Goal: Communication & Community: Answer question/provide support

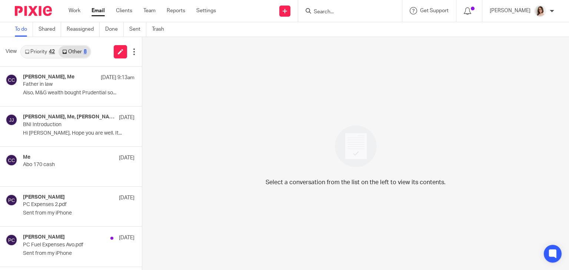
click at [94, 12] on link "Email" at bounding box center [97, 10] width 13 height 7
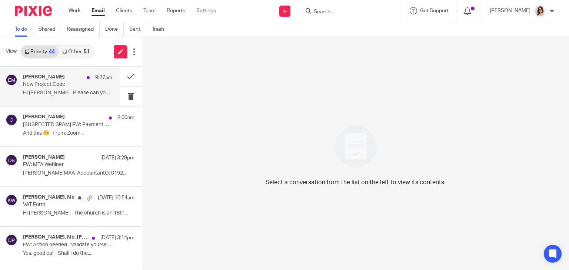
click at [76, 88] on p "New Project Code" at bounding box center [58, 84] width 71 height 6
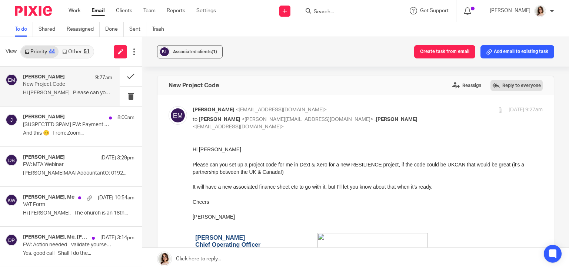
click at [502, 84] on label "Reply to everyone" at bounding box center [516, 85] width 52 height 11
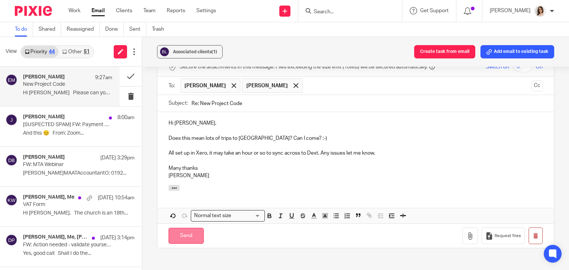
click at [182, 231] on input "Send" at bounding box center [185, 236] width 35 height 16
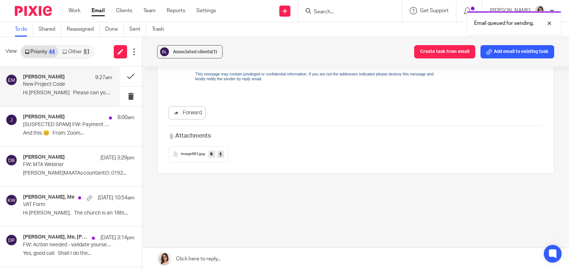
scroll to position [218, 0]
click at [123, 77] on button at bounding box center [131, 77] width 22 height 20
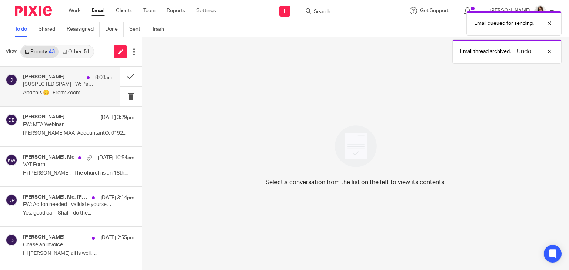
click at [73, 91] on p "And this 😊 From: Zoom..." at bounding box center [67, 93] width 89 height 6
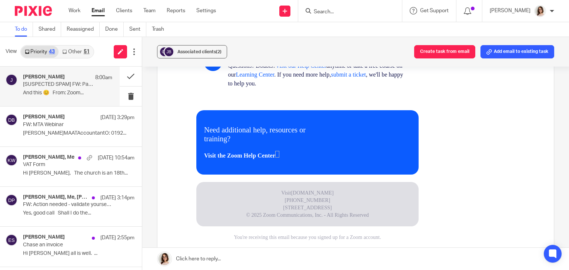
scroll to position [493, 0]
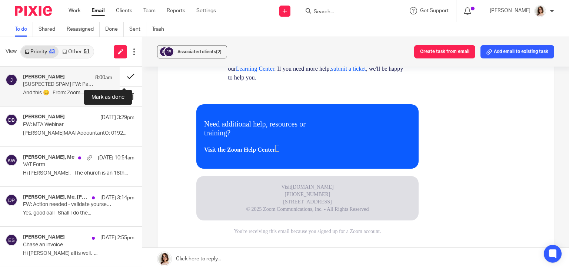
click at [122, 75] on button at bounding box center [131, 77] width 22 height 20
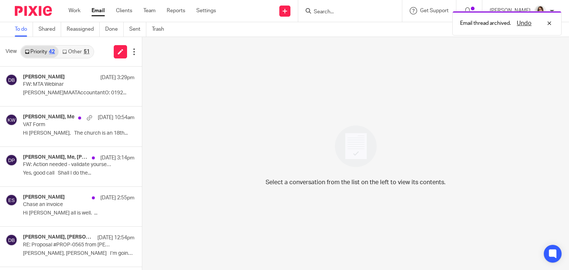
click at [71, 51] on link "Other 51" at bounding box center [76, 52] width 34 height 12
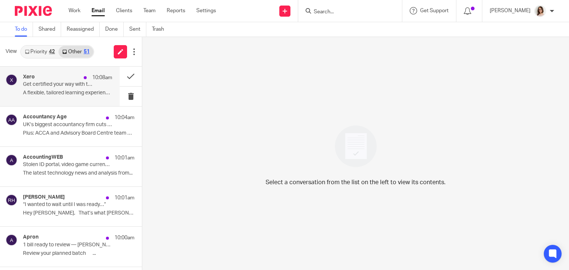
click at [75, 90] on p "A flexible, tailored learning experience that..." at bounding box center [67, 93] width 89 height 6
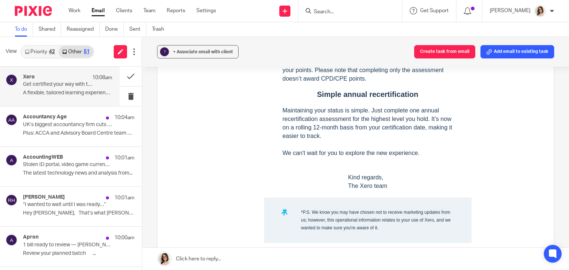
scroll to position [678, 0]
click at [206, 54] on div "+ Associate email with client" at bounding box center [203, 51] width 60 height 7
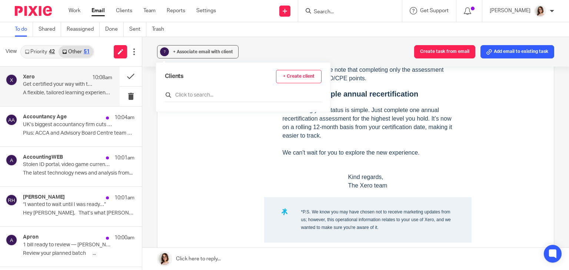
click at [194, 95] on input "text" at bounding box center [243, 94] width 157 height 7
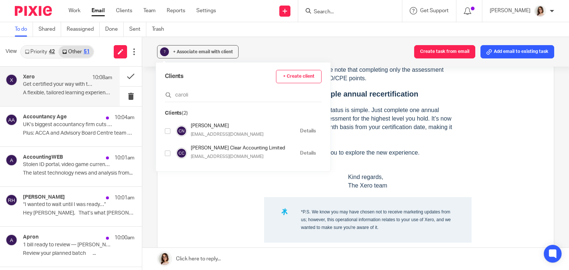
type input "caroli"
click at [167, 131] on input "checkbox" at bounding box center [168, 132] width 6 height 6
checkbox input "true"
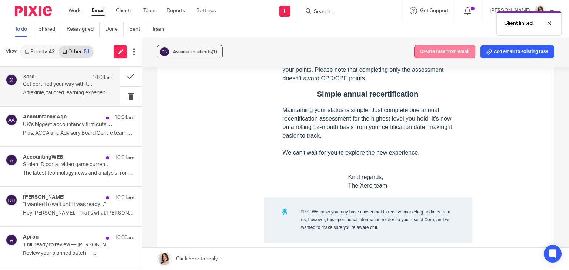
click at [427, 49] on button "Create task from email" at bounding box center [444, 51] width 61 height 13
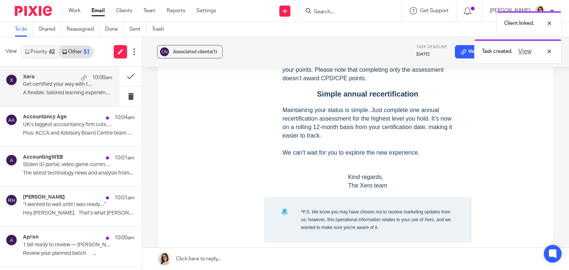
scroll to position [0, 0]
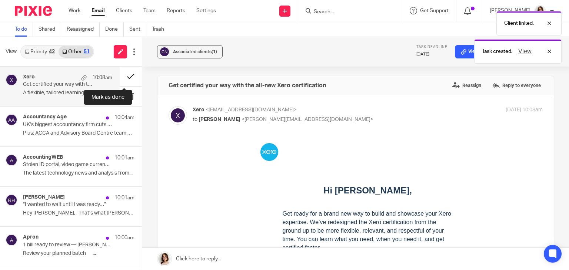
click at [124, 77] on button at bounding box center [131, 77] width 22 height 20
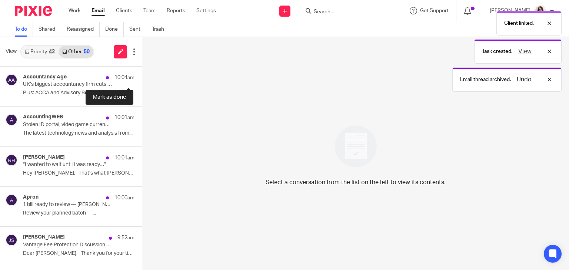
click at [142, 77] on button at bounding box center [145, 77] width 6 height 20
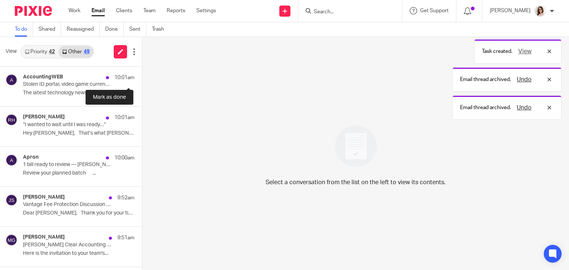
click at [142, 77] on button at bounding box center [145, 77] width 6 height 20
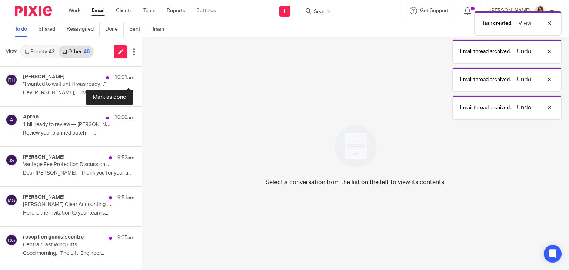
click at [142, 77] on button at bounding box center [145, 77] width 6 height 20
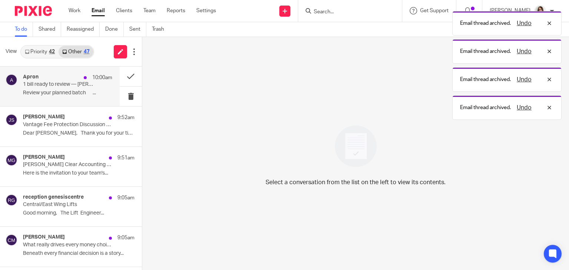
click at [77, 98] on div "Apron 10:00am 1 bill ready to review — Carter Clear Accounting Limited Review y…" at bounding box center [67, 86] width 89 height 25
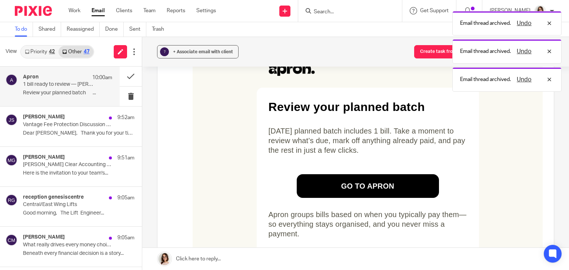
scroll to position [87, 0]
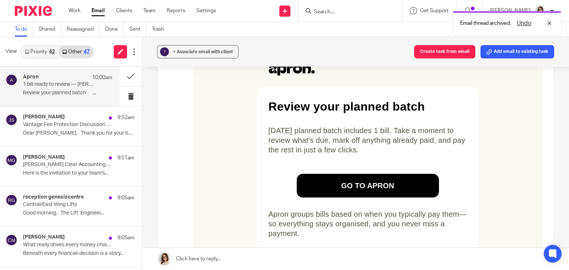
click at [343, 185] on link "Go to apron" at bounding box center [367, 186] width 119 height 24
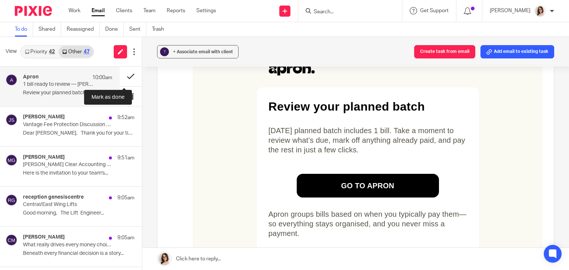
click at [120, 77] on button at bounding box center [131, 77] width 22 height 20
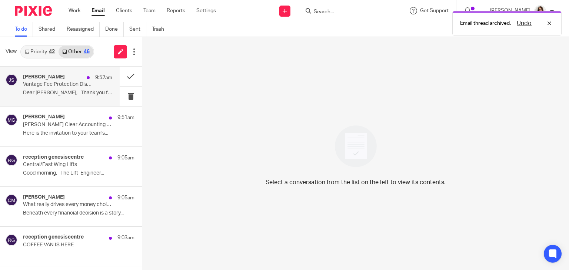
click at [79, 84] on p "Vantage Fee Protection Discussion 2025" at bounding box center [58, 84] width 71 height 6
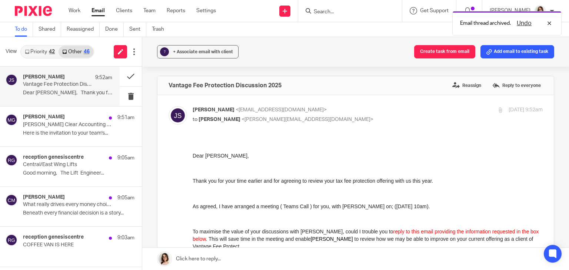
scroll to position [0, 0]
click at [86, 86] on p "Vantage Fee Protection Discussion 2025" at bounding box center [58, 84] width 71 height 6
click at [217, 54] on span "+ Associate email with client" at bounding box center [203, 52] width 60 height 4
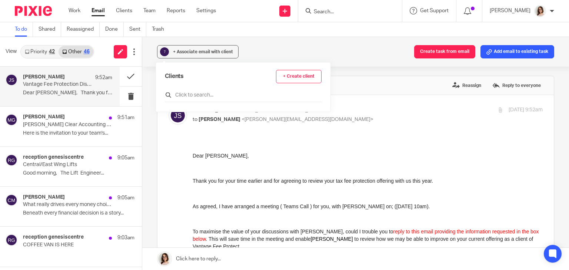
click at [186, 94] on input "text" at bounding box center [243, 94] width 157 height 7
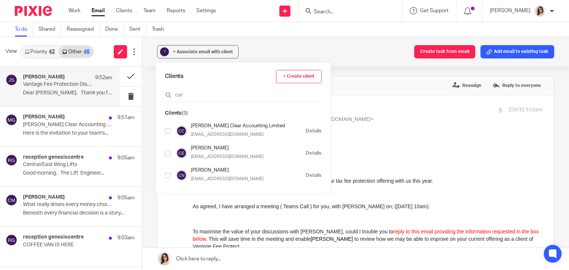
type input "car"
click at [166, 177] on input "checkbox" at bounding box center [168, 176] width 6 height 6
checkbox input "true"
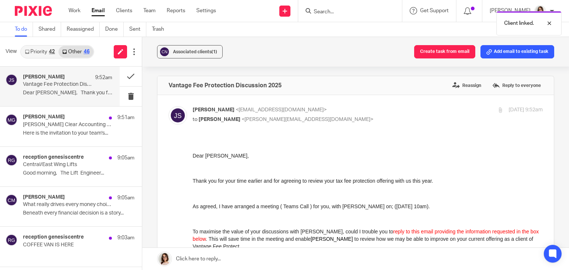
click at [349, 109] on p "Jasveen Sihra <jsihra@vantagefeeprotect.com>" at bounding box center [309, 110] width 233 height 8
checkbox input "false"
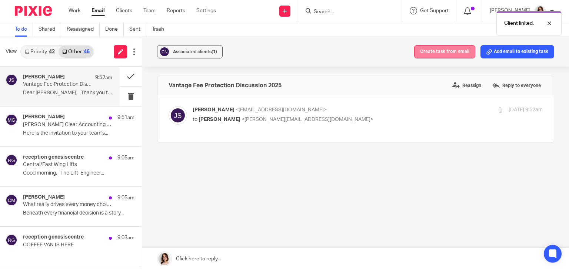
click at [431, 51] on button "Create task from email" at bounding box center [444, 51] width 61 height 13
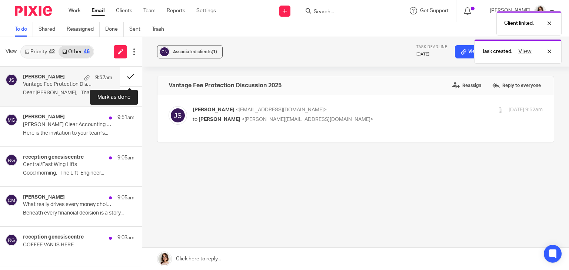
click at [129, 77] on button at bounding box center [131, 77] width 22 height 20
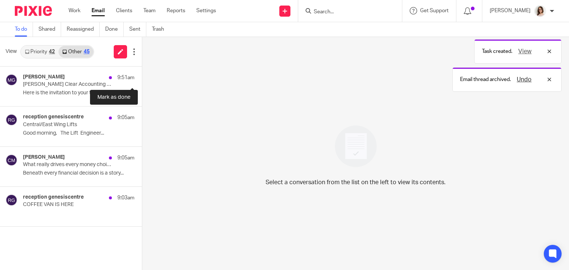
click at [142, 77] on button at bounding box center [145, 77] width 6 height 20
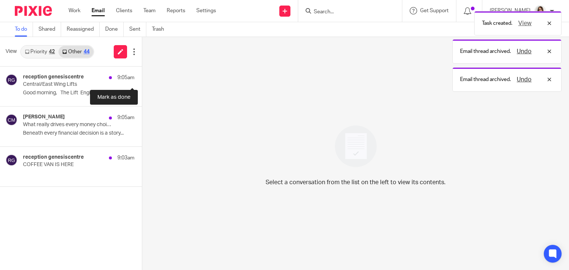
click at [142, 77] on button at bounding box center [145, 77] width 6 height 20
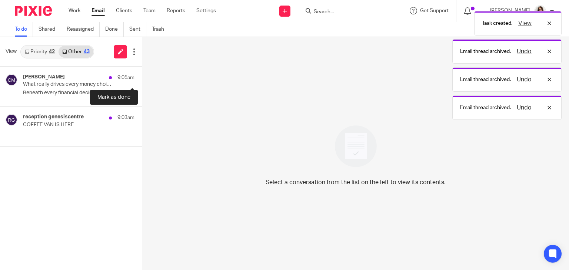
click at [142, 77] on button at bounding box center [145, 77] width 6 height 20
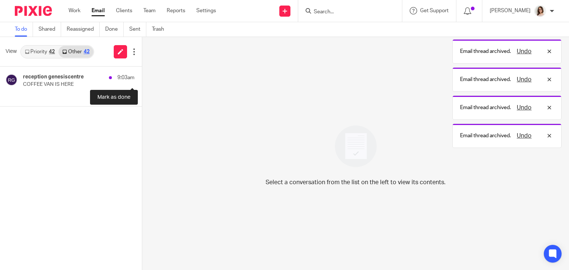
click at [142, 77] on button at bounding box center [145, 77] width 6 height 20
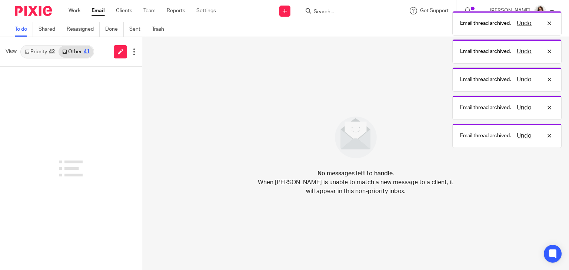
click at [94, 14] on link "Email" at bounding box center [97, 10] width 13 height 7
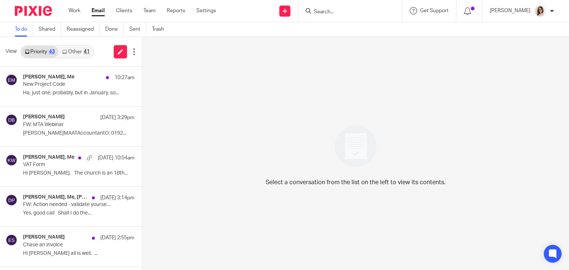
click at [71, 52] on link "Other 41" at bounding box center [76, 52] width 34 height 12
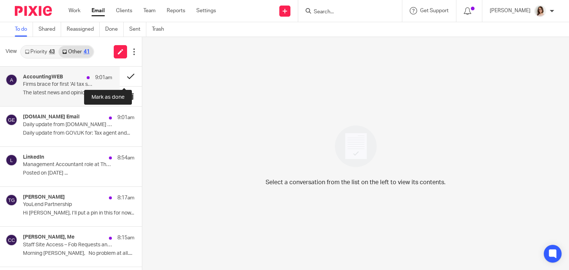
click at [122, 77] on button at bounding box center [131, 77] width 22 height 20
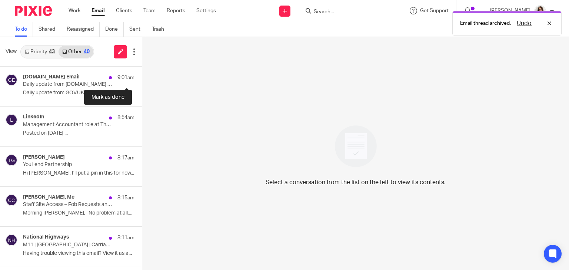
click at [142, 77] on button at bounding box center [145, 77] width 6 height 20
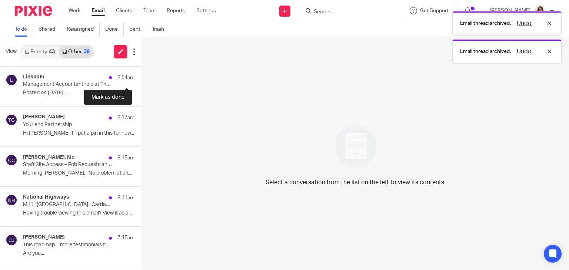
click at [142, 77] on button at bounding box center [145, 77] width 6 height 20
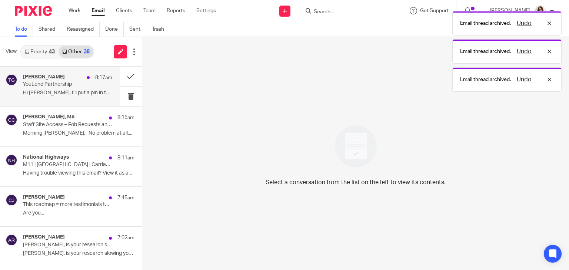
click at [80, 89] on div "Theo Goff 8:17am YouLend Partnership Hi Caroline, I’ll put a pin in this for no…" at bounding box center [67, 86] width 89 height 25
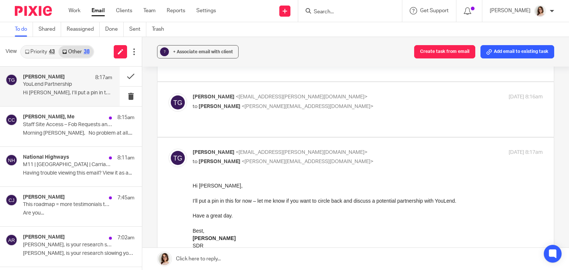
scroll to position [65, 0]
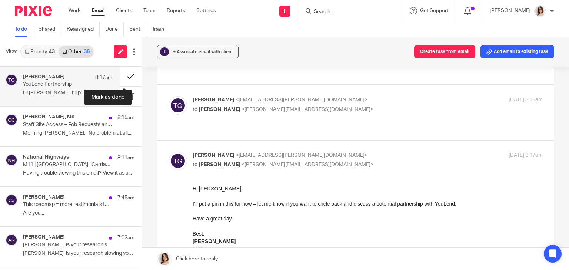
click at [124, 73] on button at bounding box center [131, 77] width 22 height 20
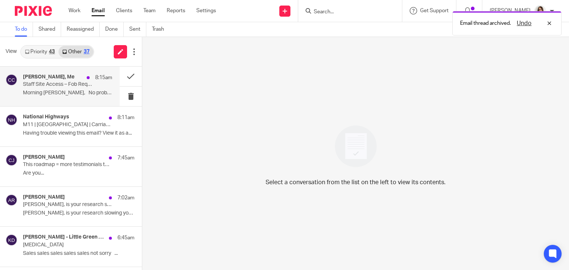
click at [75, 91] on p "Morning Caroline, No problem at all...." at bounding box center [67, 93] width 89 height 6
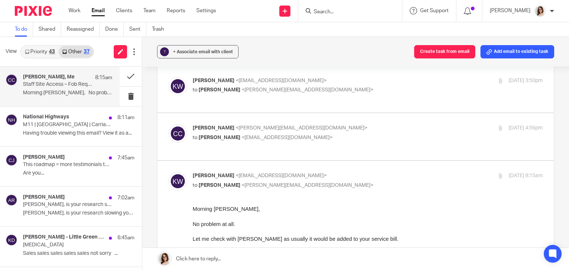
scroll to position [76, 0]
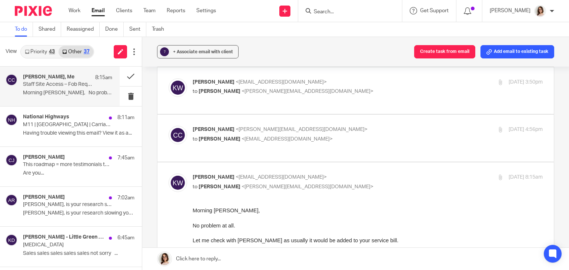
click at [340, 136] on p "to Kevin Williams <kevinwilliams@citibase.co.uk>" at bounding box center [309, 140] width 233 height 8
checkbox input "true"
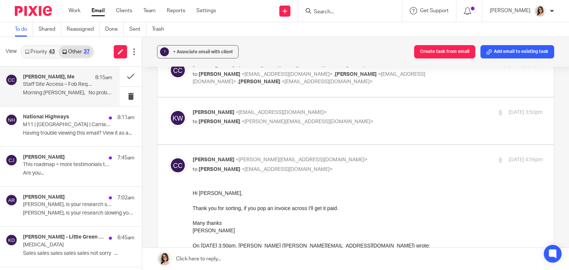
scroll to position [44, 0]
click at [333, 121] on p "to Caroline Carter <caroline@carterclear.co.uk>" at bounding box center [309, 123] width 233 height 8
checkbox input "true"
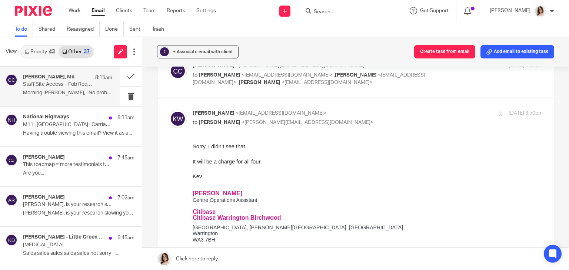
scroll to position [0, 0]
click at [120, 78] on button at bounding box center [131, 77] width 22 height 20
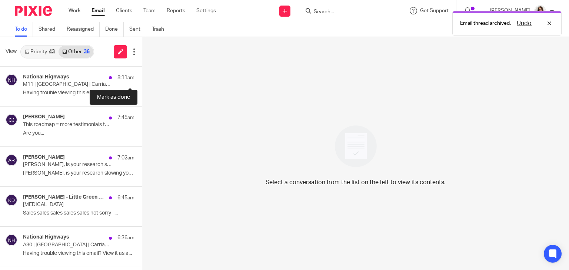
click at [142, 78] on button at bounding box center [145, 77] width 6 height 20
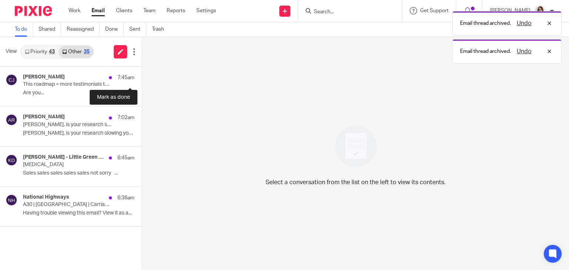
click at [142, 78] on button at bounding box center [145, 77] width 6 height 20
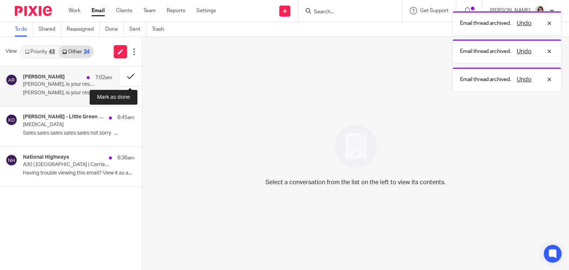
click at [123, 78] on button at bounding box center [131, 77] width 22 height 20
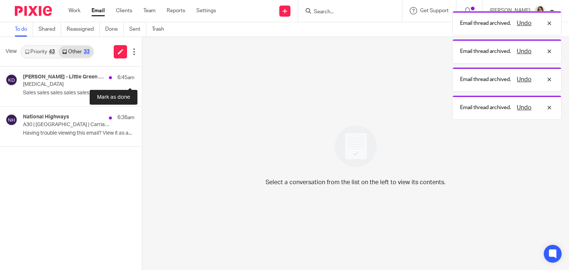
click at [142, 78] on button at bounding box center [145, 77] width 6 height 20
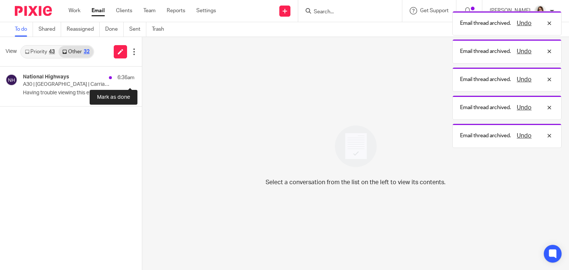
click at [142, 78] on button at bounding box center [145, 77] width 6 height 20
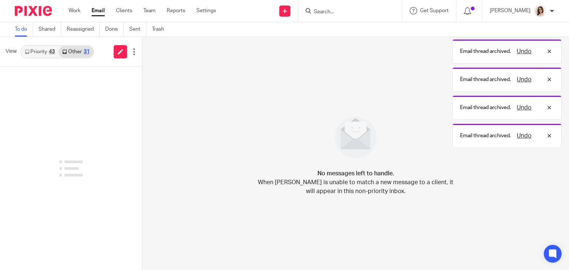
click at [96, 13] on link "Email" at bounding box center [97, 10] width 13 height 7
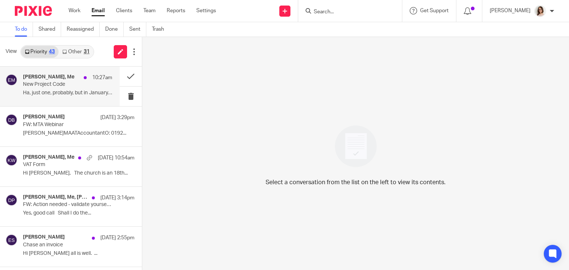
click at [69, 91] on p "Ha, just one, probably, but in January, so..." at bounding box center [67, 93] width 89 height 6
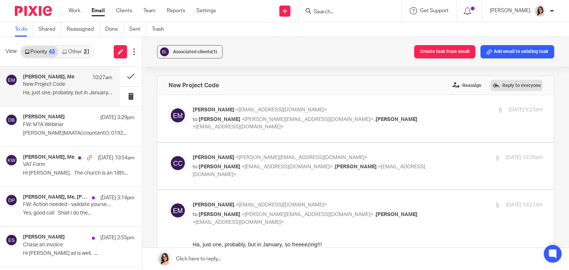
click at [496, 83] on label "Reply to everyone" at bounding box center [516, 85] width 52 height 11
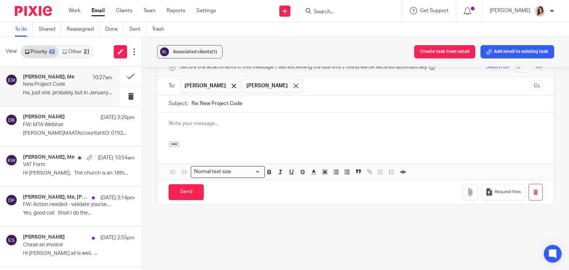
click at [293, 84] on span at bounding box center [295, 86] width 5 height 5
click at [176, 124] on p at bounding box center [355, 123] width 374 height 7
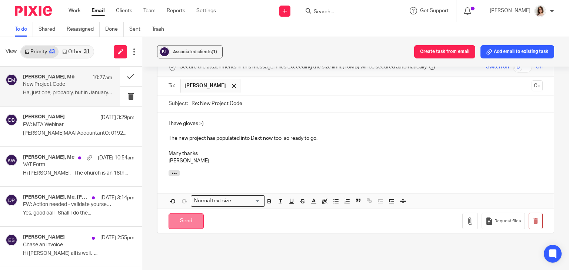
click at [184, 219] on input "Send" at bounding box center [185, 222] width 35 height 16
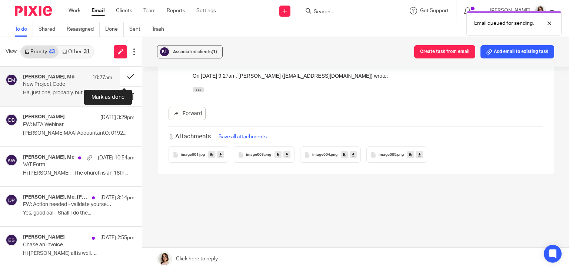
click at [122, 76] on button at bounding box center [131, 77] width 22 height 20
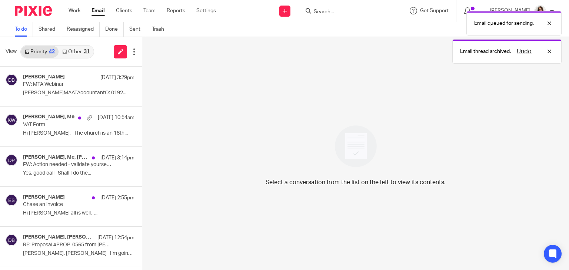
click at [84, 50] on div "31" at bounding box center [87, 51] width 6 height 5
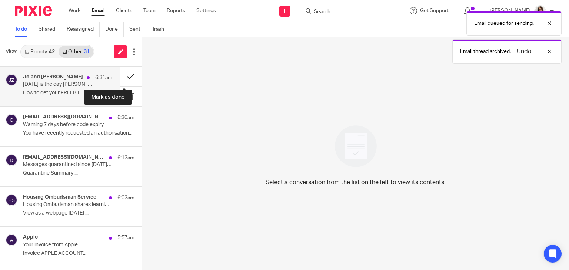
click at [120, 80] on button at bounding box center [131, 77] width 22 height 20
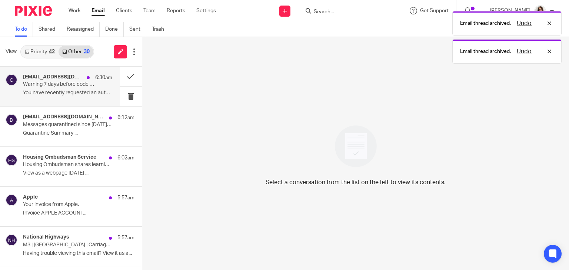
click at [82, 87] on p "Warning 7 days before code expiry" at bounding box center [58, 84] width 71 height 6
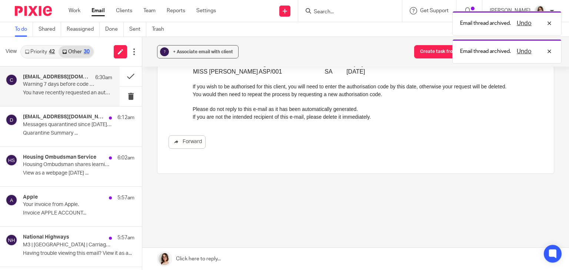
scroll to position [0, 0]
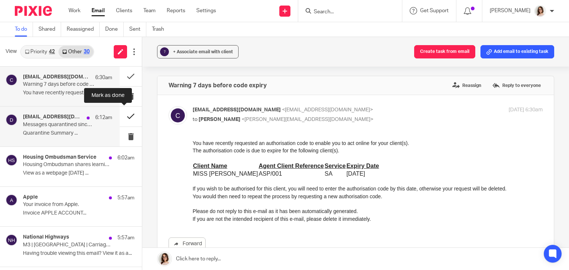
click at [122, 117] on button at bounding box center [131, 117] width 22 height 20
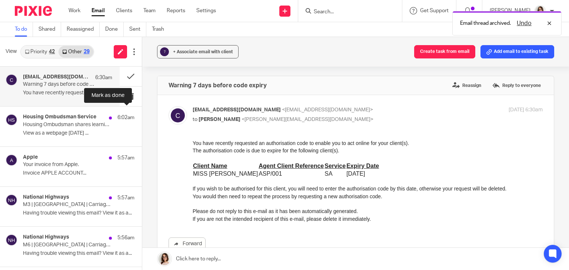
click at [142, 117] on button at bounding box center [145, 117] width 6 height 20
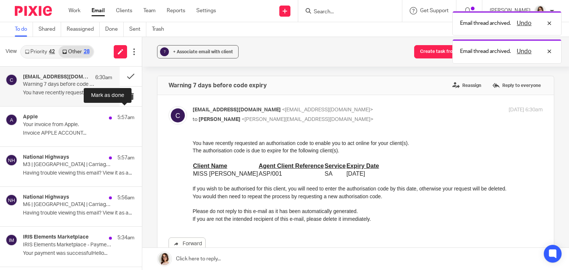
click at [142, 117] on button at bounding box center [145, 117] width 6 height 20
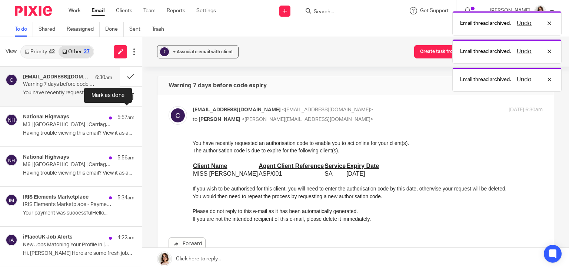
click at [142, 117] on button at bounding box center [145, 117] width 6 height 20
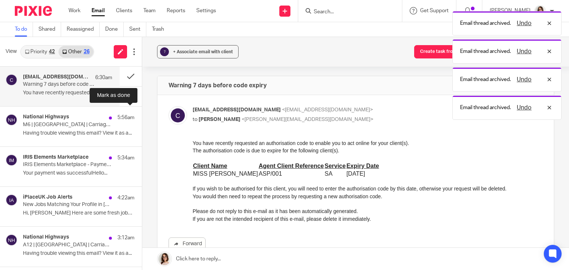
click at [142, 117] on button at bounding box center [145, 117] width 6 height 20
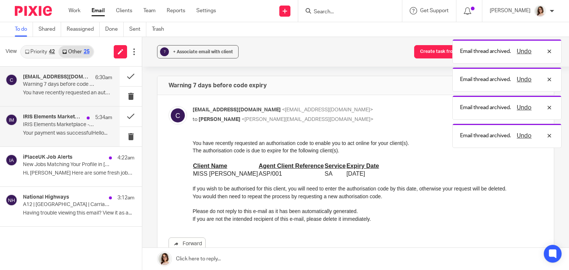
click at [77, 123] on p "IRIS Elements Marketplace - Payment Receipt" at bounding box center [58, 125] width 71 height 6
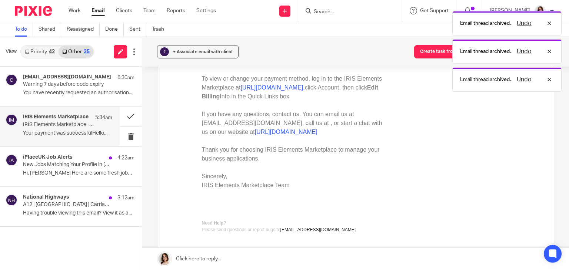
scroll to position [192, 0]
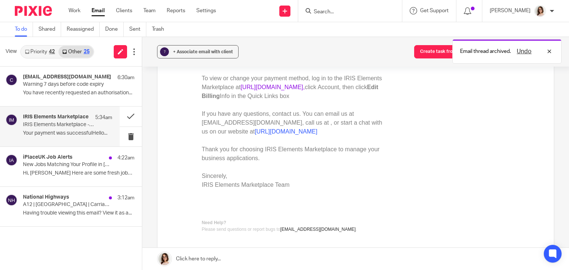
click at [291, 88] on link "https://marketplace.iris.co.uk," at bounding box center [272, 87] width 64 height 6
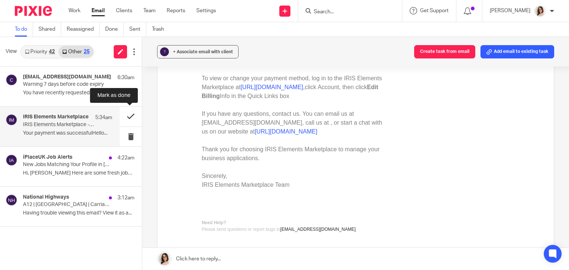
click at [127, 117] on button at bounding box center [131, 117] width 22 height 20
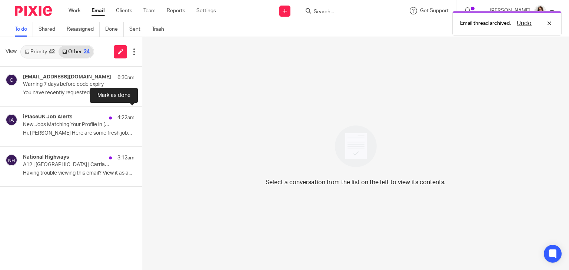
click at [142, 117] on button at bounding box center [145, 117] width 6 height 20
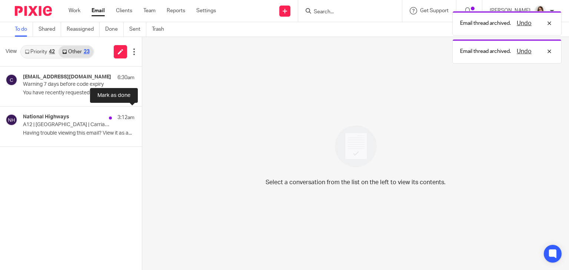
click at [142, 117] on button at bounding box center [145, 117] width 6 height 20
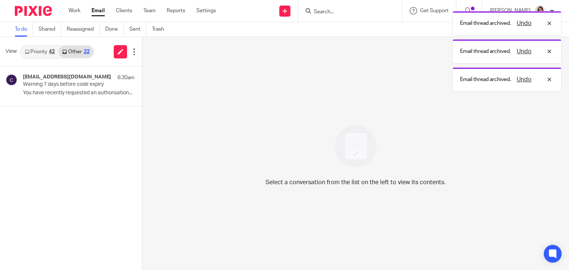
click at [101, 11] on link "Email" at bounding box center [97, 10] width 13 height 7
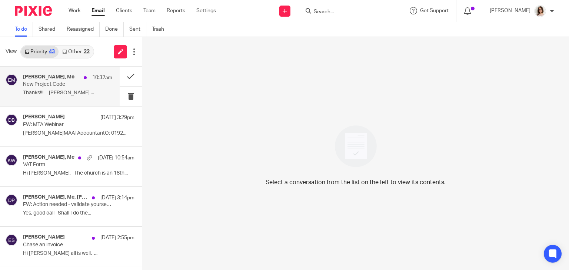
click at [71, 90] on p "Thanks!!! [PERSON_NAME] ..." at bounding box center [67, 93] width 89 height 6
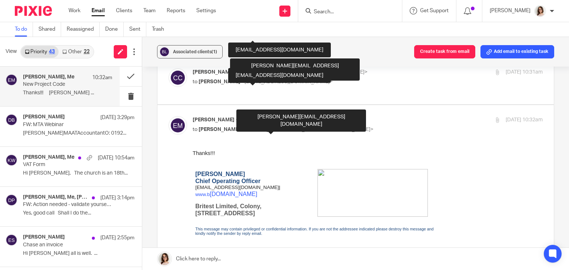
scroll to position [137, 0]
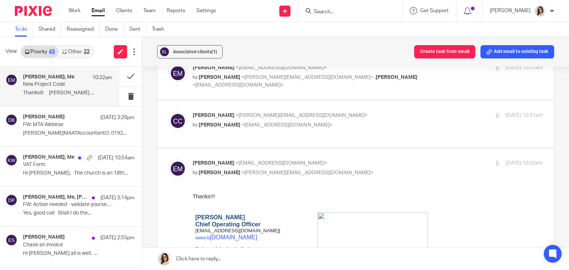
click at [321, 128] on p "to [PERSON_NAME] <[EMAIL_ADDRESS][DOMAIN_NAME]>" at bounding box center [309, 125] width 233 height 8
checkbox input "true"
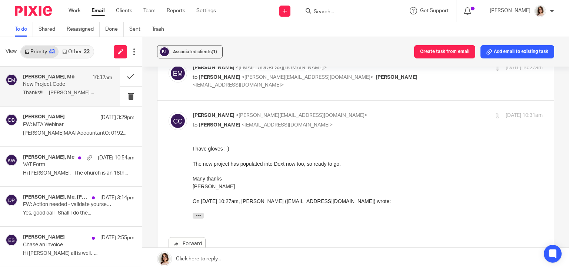
scroll to position [0, 0]
click at [123, 76] on button at bounding box center [131, 77] width 22 height 20
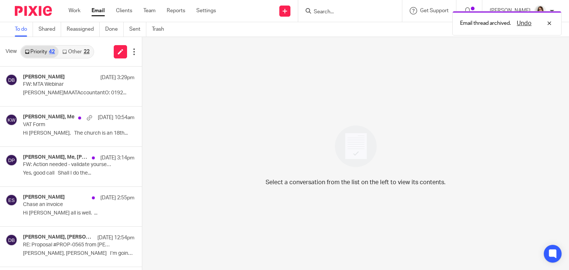
click at [73, 53] on link "Other 22" at bounding box center [76, 52] width 34 height 12
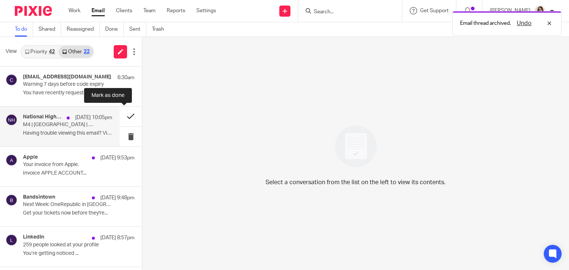
click at [123, 116] on button at bounding box center [131, 117] width 22 height 20
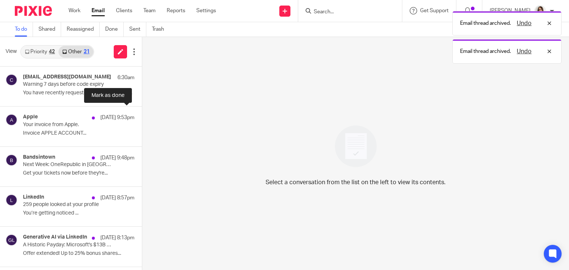
click at [142, 116] on button at bounding box center [145, 117] width 6 height 20
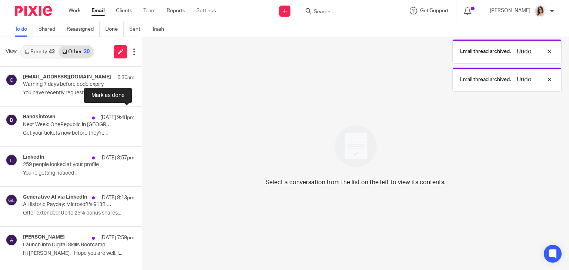
click at [142, 116] on button at bounding box center [145, 117] width 6 height 20
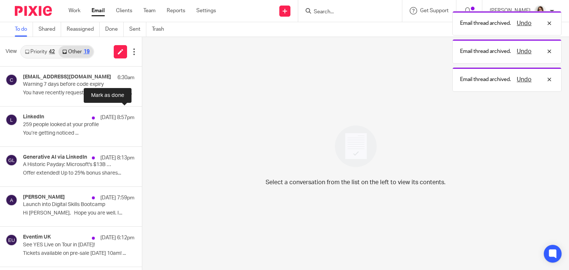
click at [142, 116] on button at bounding box center [145, 117] width 6 height 20
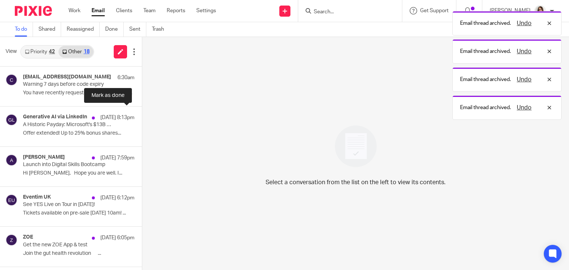
click at [142, 116] on button at bounding box center [145, 117] width 6 height 20
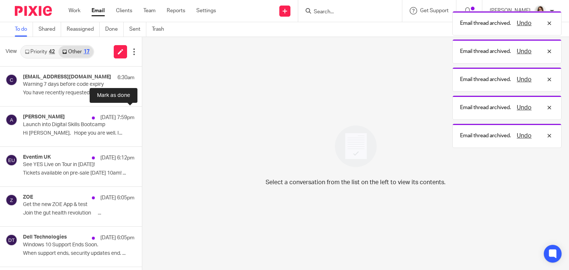
click at [142, 116] on button at bounding box center [145, 117] width 6 height 20
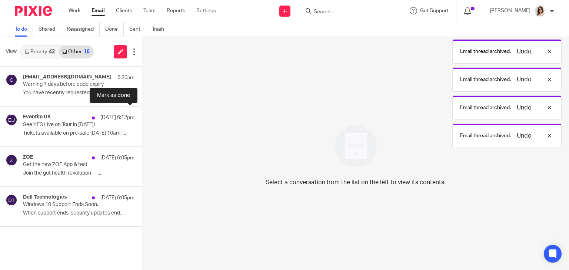
click at [142, 116] on button at bounding box center [145, 117] width 6 height 20
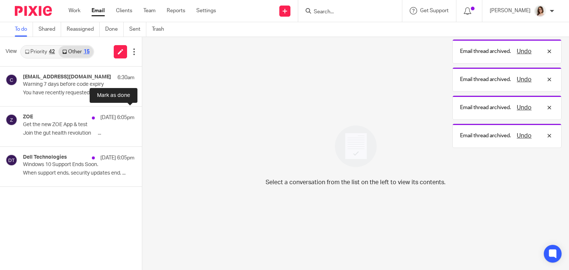
click at [142, 116] on button at bounding box center [145, 117] width 6 height 20
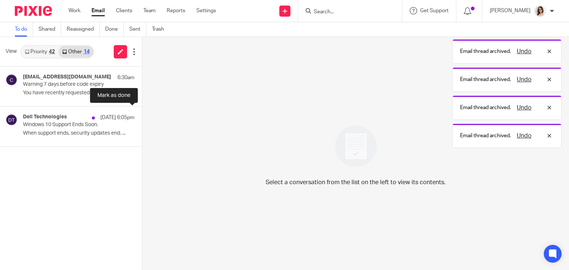
click at [142, 116] on button at bounding box center [145, 117] width 6 height 20
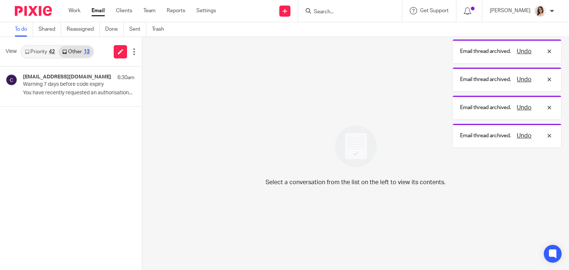
click at [99, 13] on link "Email" at bounding box center [97, 10] width 13 height 7
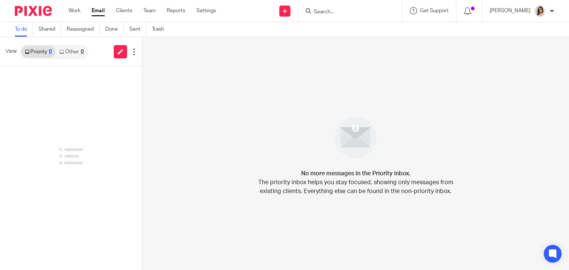
click at [75, 52] on link "Other 0" at bounding box center [71, 52] width 31 height 12
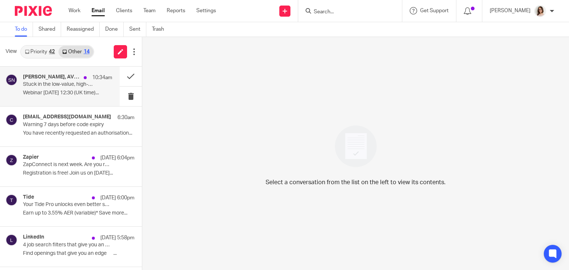
click at [88, 89] on div "Shane Lukas, AVN The Accountant's Network 10:34am Stuck in the low-value, high-…" at bounding box center [67, 86] width 89 height 25
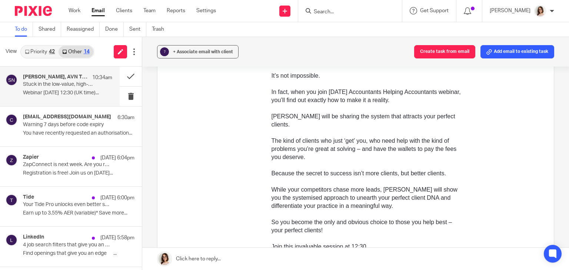
scroll to position [199, 0]
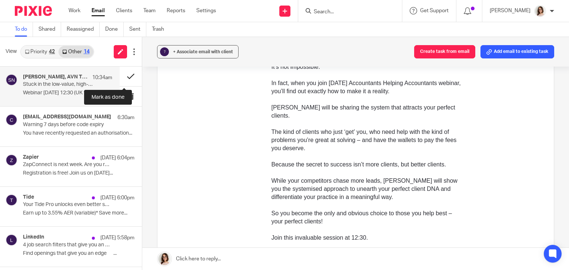
click at [123, 76] on button at bounding box center [131, 77] width 22 height 20
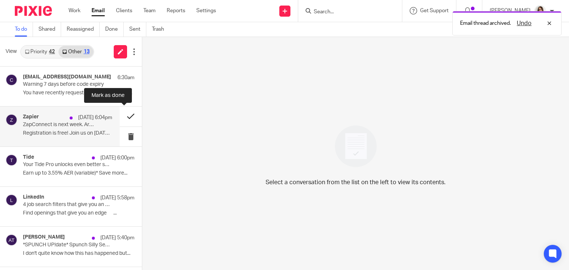
click at [122, 119] on button at bounding box center [131, 117] width 22 height 20
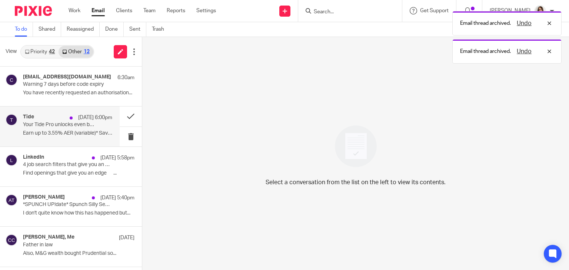
click at [88, 126] on p "Your Tide Pro unlocks even better savings 💰" at bounding box center [58, 125] width 71 height 6
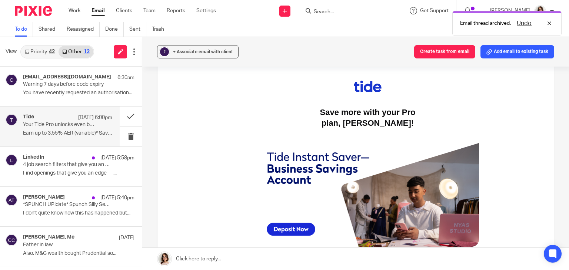
scroll to position [83, 0]
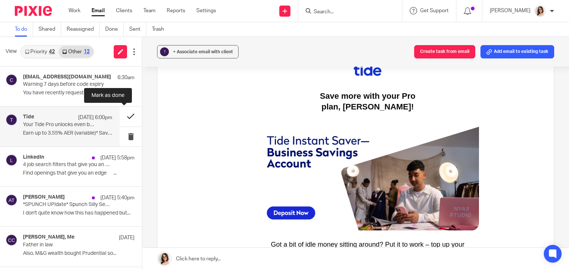
click at [121, 117] on button at bounding box center [131, 117] width 22 height 20
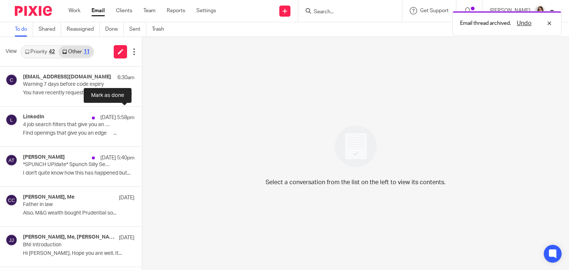
click at [142, 117] on button at bounding box center [145, 117] width 6 height 20
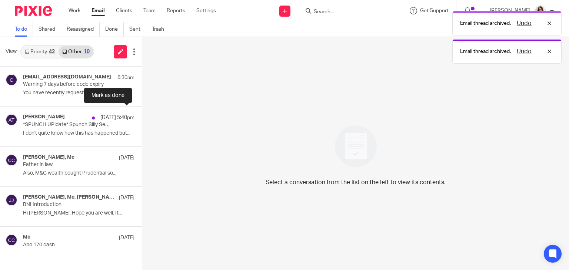
click at [142, 117] on button at bounding box center [145, 117] width 6 height 20
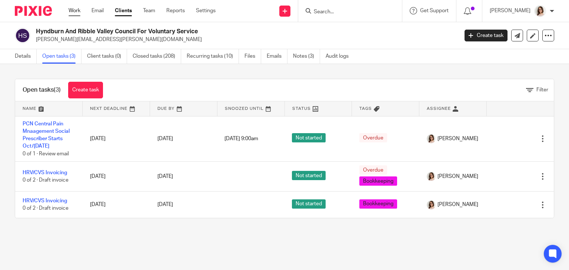
drag, startPoint x: 0, startPoint y: 0, endPoint x: 75, endPoint y: 15, distance: 76.3
click at [75, 14] on link "Work" at bounding box center [75, 10] width 12 height 7
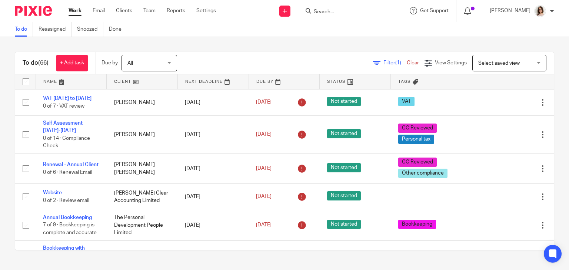
click at [407, 63] on link "Clear" at bounding box center [413, 62] width 12 height 5
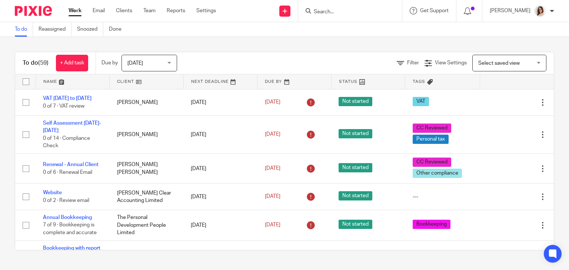
click at [163, 63] on span "[DATE]" at bounding box center [146, 63] width 39 height 16
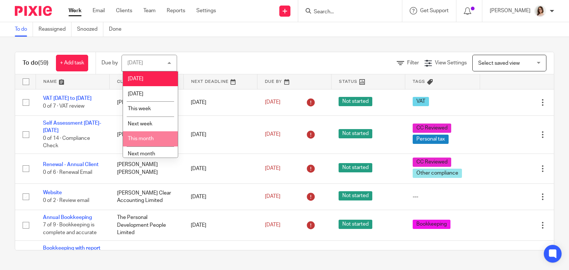
scroll to position [20, 0]
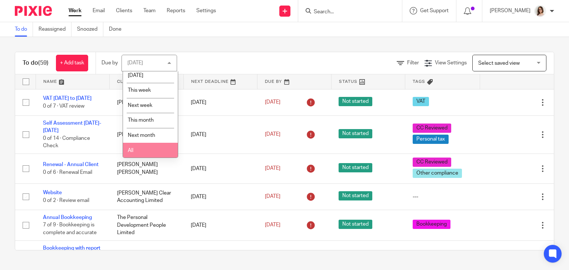
click at [144, 148] on li "All" at bounding box center [150, 150] width 55 height 15
